Goal: Information Seeking & Learning: Learn about a topic

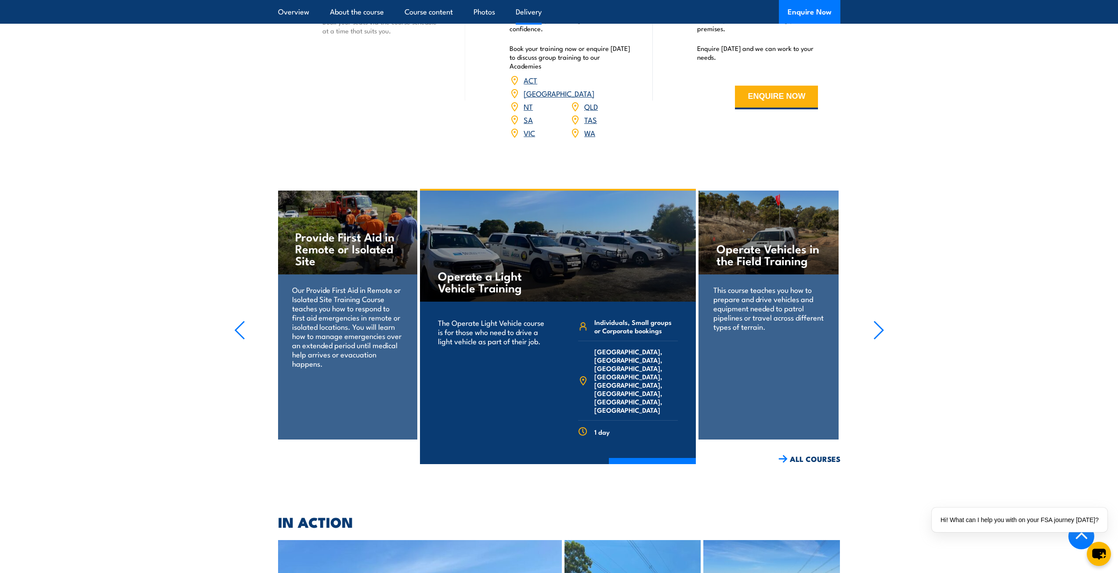
scroll to position [1274, 0]
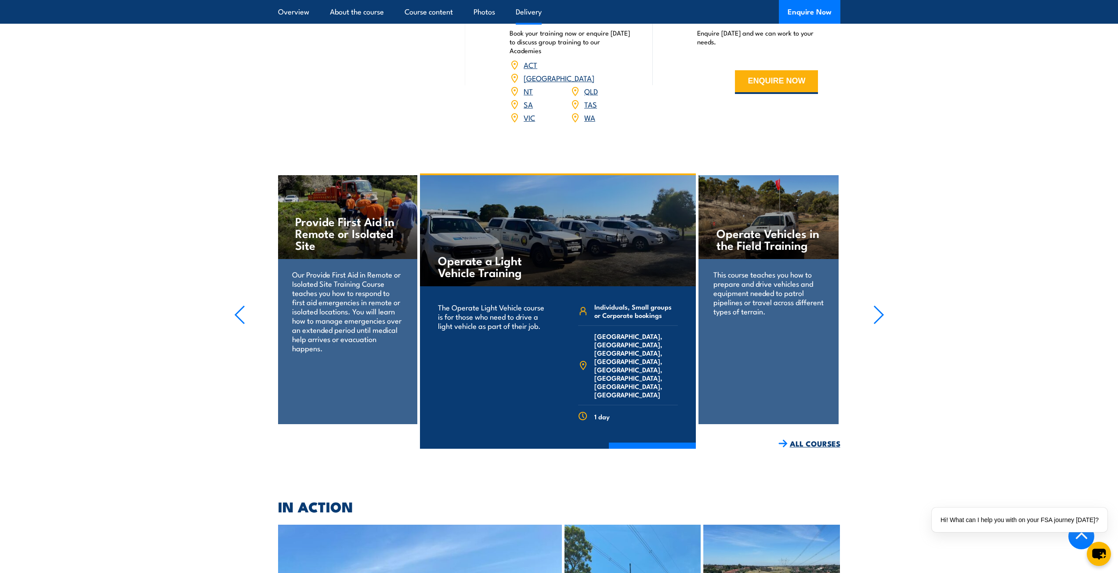
click at [824, 439] on link "ALL COURSES" at bounding box center [810, 444] width 62 height 10
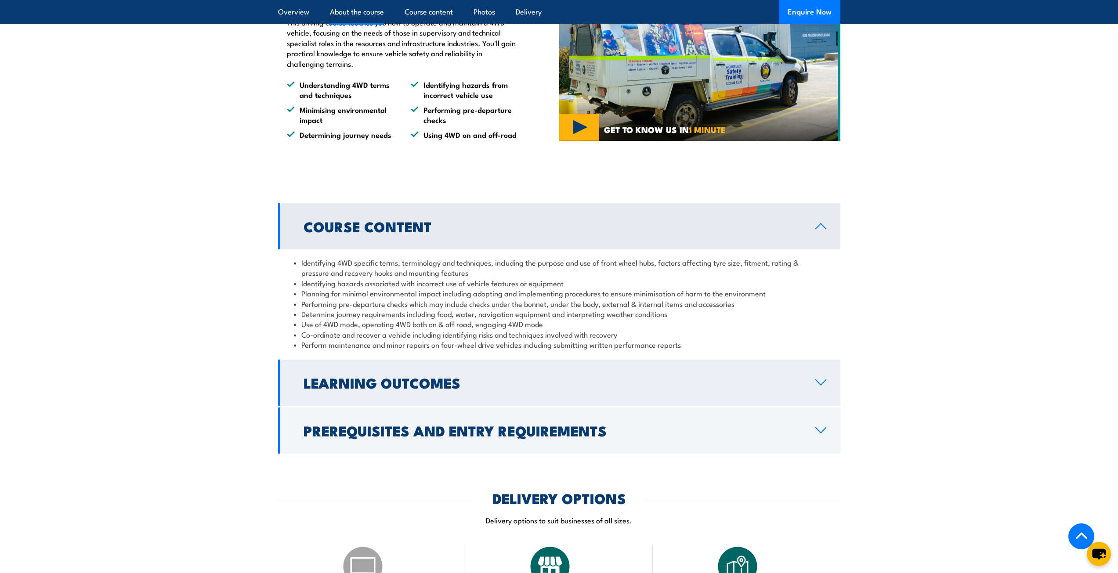
scroll to position [659, 0]
click at [818, 386] on link "Learning Outcomes" at bounding box center [559, 382] width 562 height 46
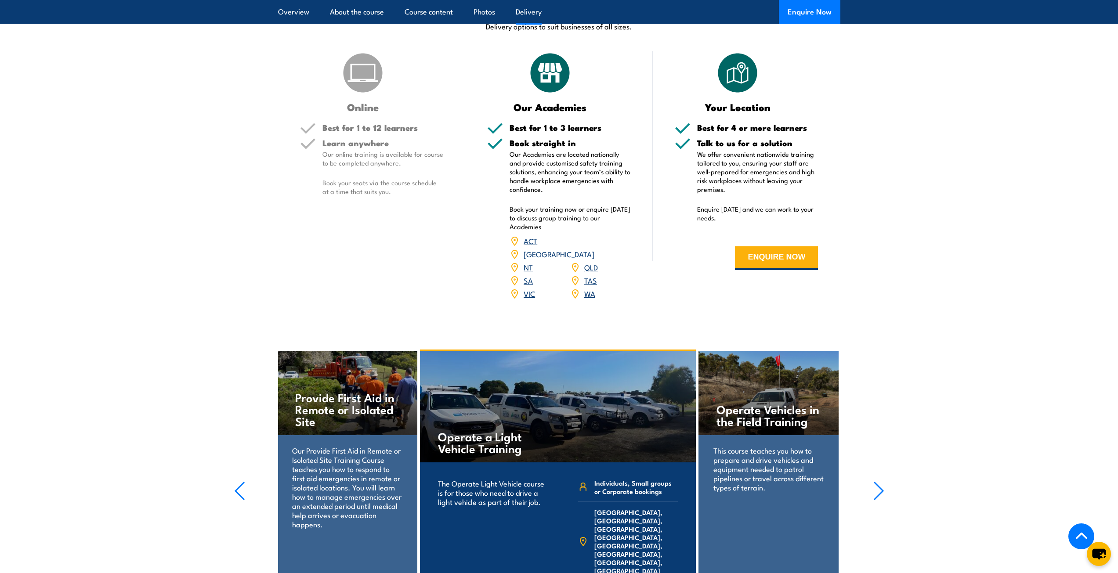
scroll to position [1186, 0]
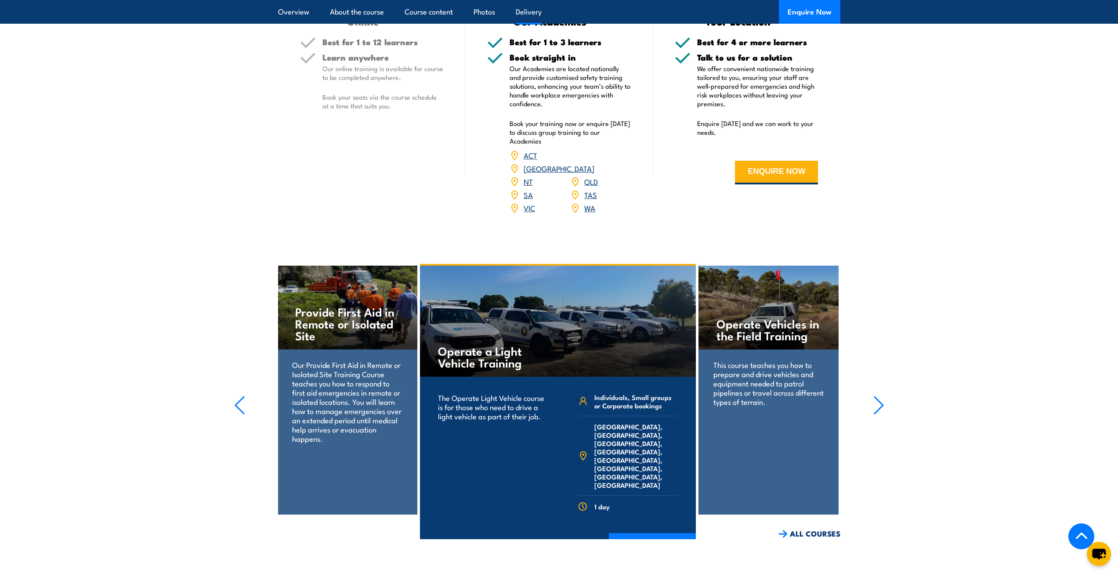
click at [800, 367] on p "This course teaches you how to prepare and drive vehicles and equipment needed …" at bounding box center [769, 383] width 110 height 46
click at [827, 529] on link "ALL COURSES" at bounding box center [810, 534] width 62 height 10
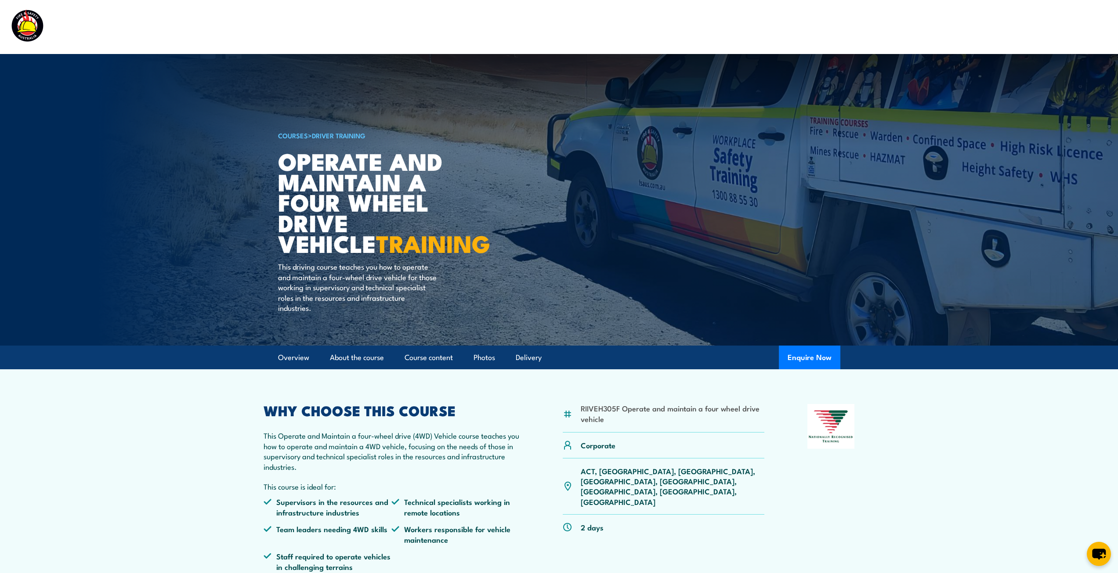
click at [704, 471] on p "ACT, [GEOGRAPHIC_DATA], [GEOGRAPHIC_DATA], [GEOGRAPHIC_DATA], [GEOGRAPHIC_DATA]…" at bounding box center [673, 486] width 184 height 41
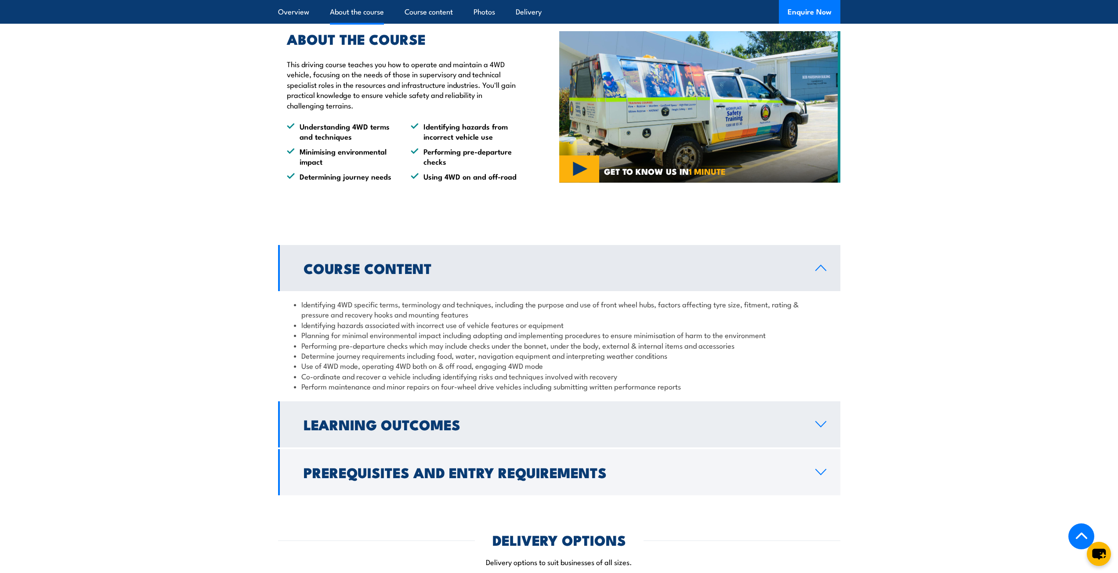
scroll to position [659, 0]
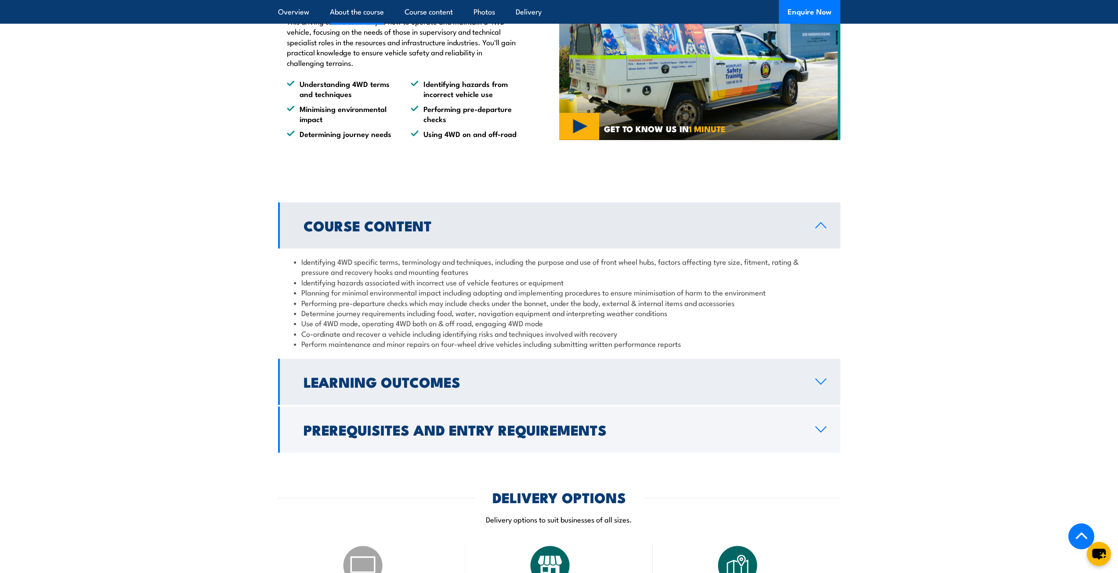
click at [819, 386] on link "Learning Outcomes" at bounding box center [559, 382] width 562 height 46
